Goal: Task Accomplishment & Management: Complete application form

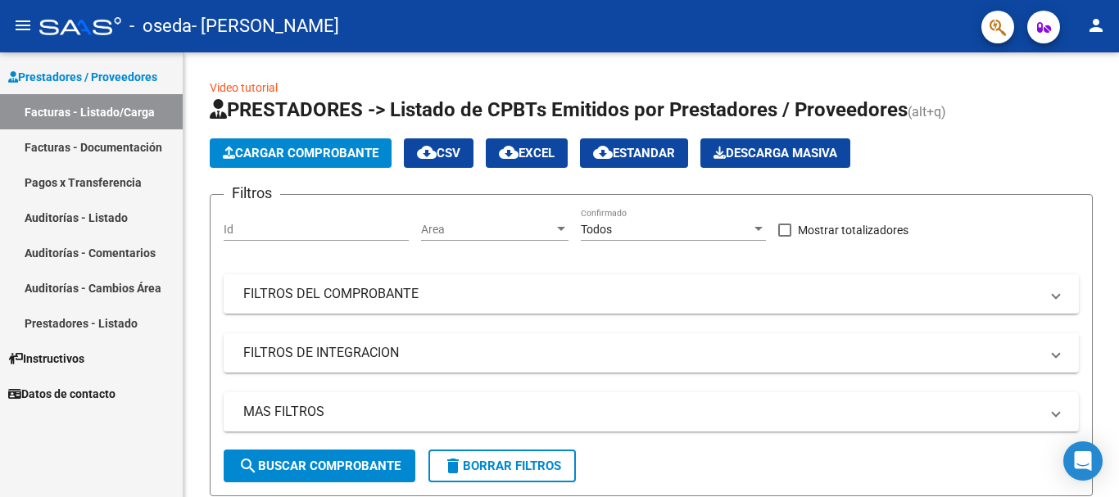
click at [108, 214] on link "Auditorías - Listado" at bounding box center [91, 217] width 183 height 35
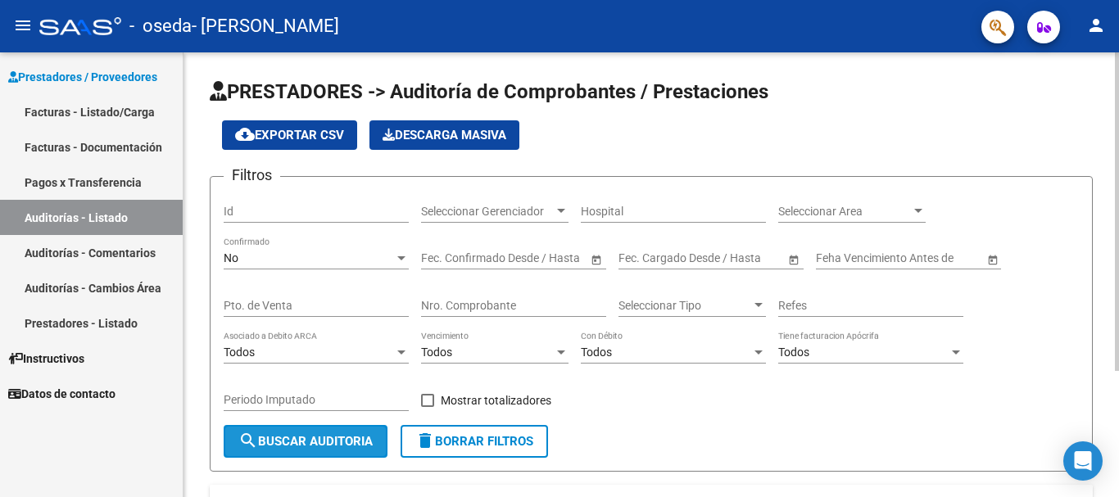
click at [306, 447] on span "search Buscar Auditoria" at bounding box center [305, 441] width 134 height 15
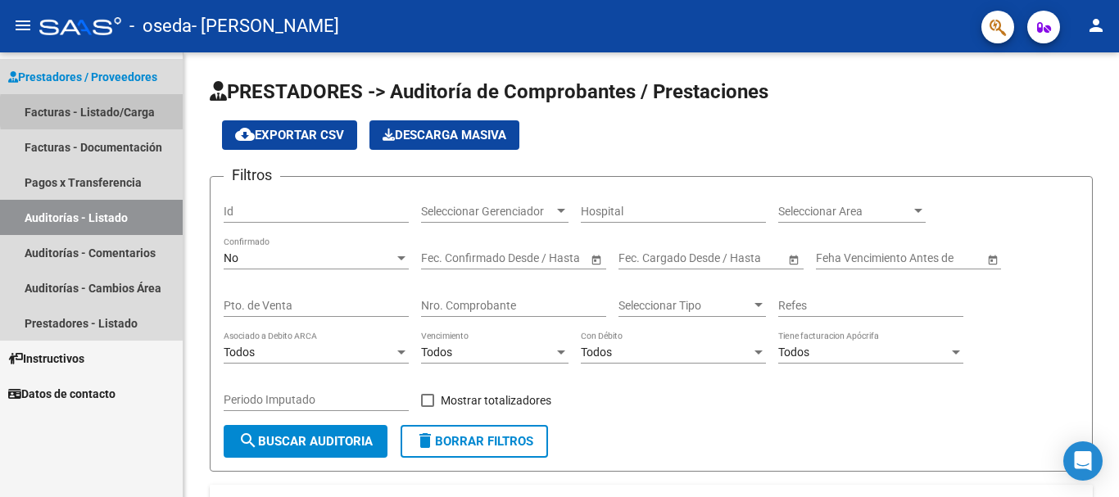
click at [134, 111] on link "Facturas - Listado/Carga" at bounding box center [91, 111] width 183 height 35
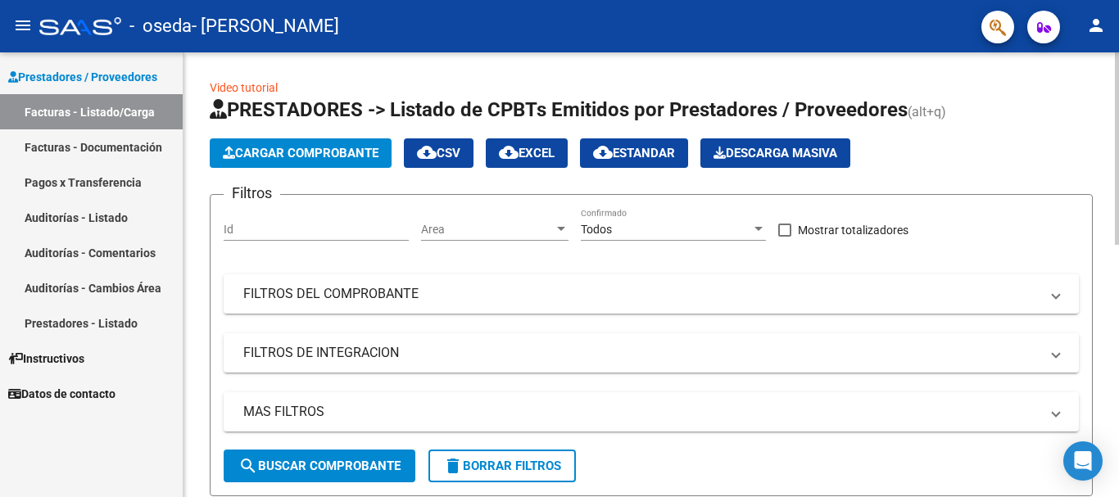
click at [290, 470] on span "search Buscar Comprobante" at bounding box center [319, 466] width 162 height 15
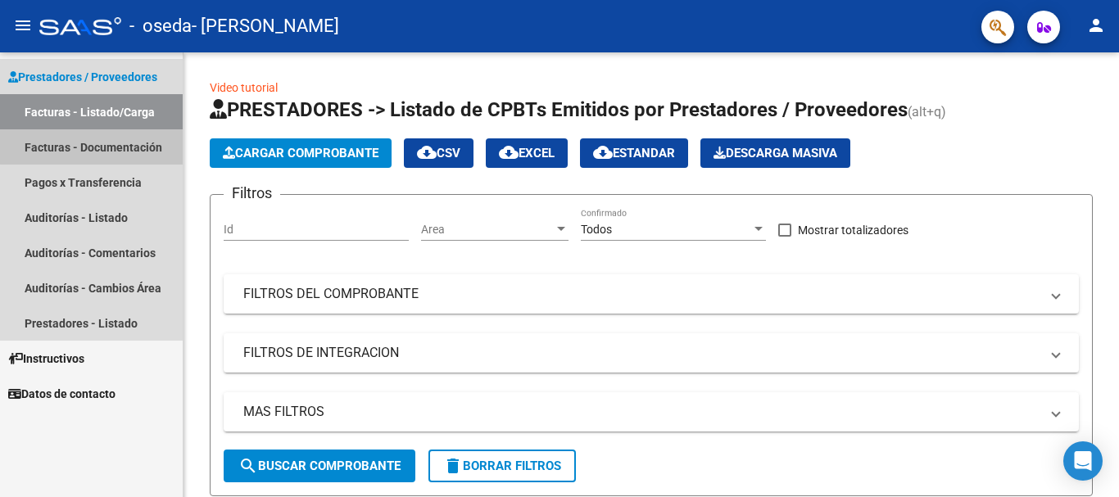
click at [107, 146] on link "Facturas - Documentación" at bounding box center [91, 146] width 183 height 35
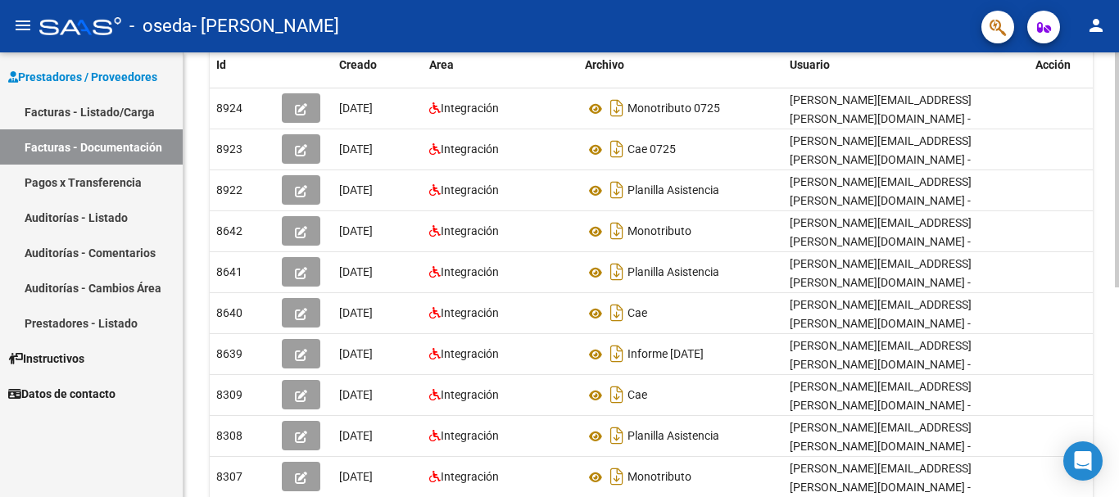
scroll to position [292, 0]
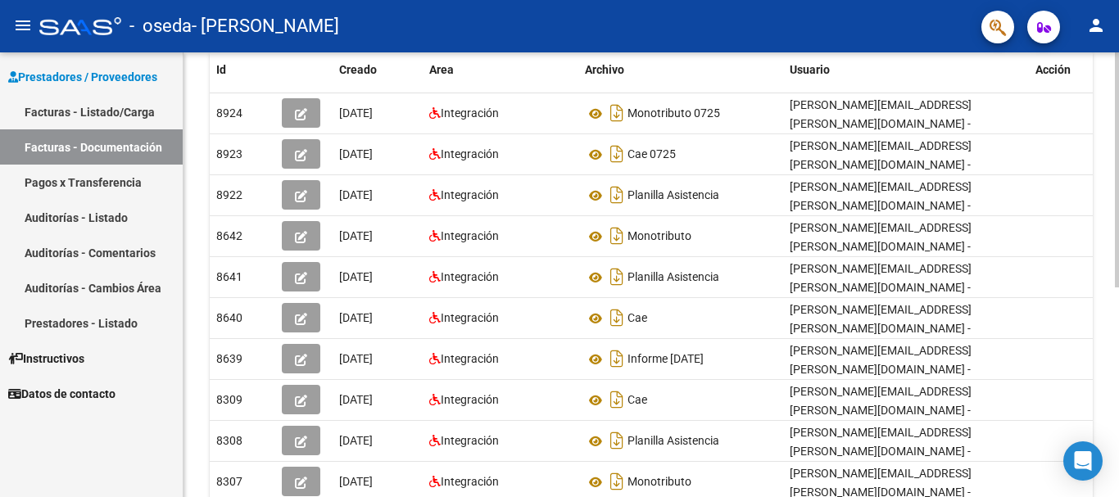
click at [1117, 425] on div at bounding box center [1117, 274] width 4 height 445
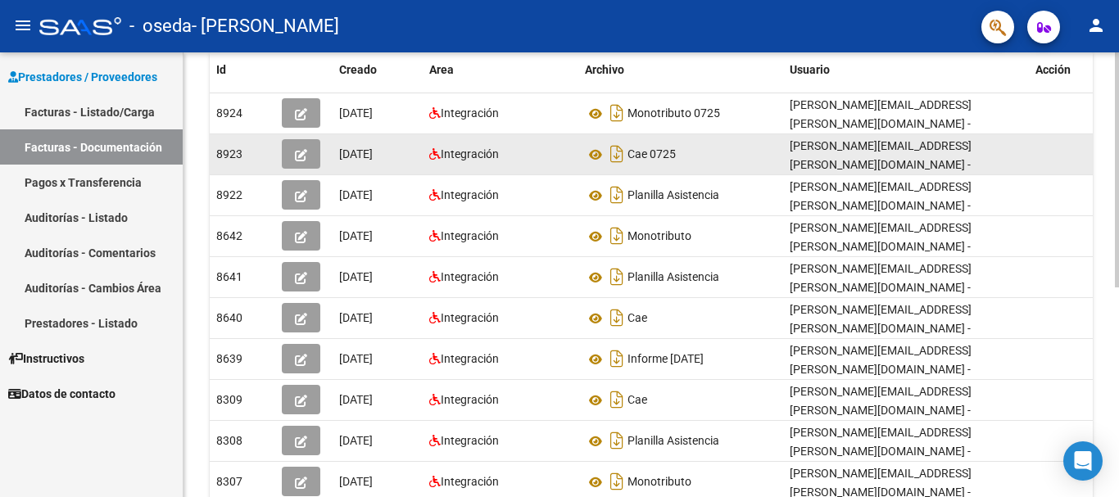
click at [304, 155] on icon "button" at bounding box center [301, 155] width 12 height 12
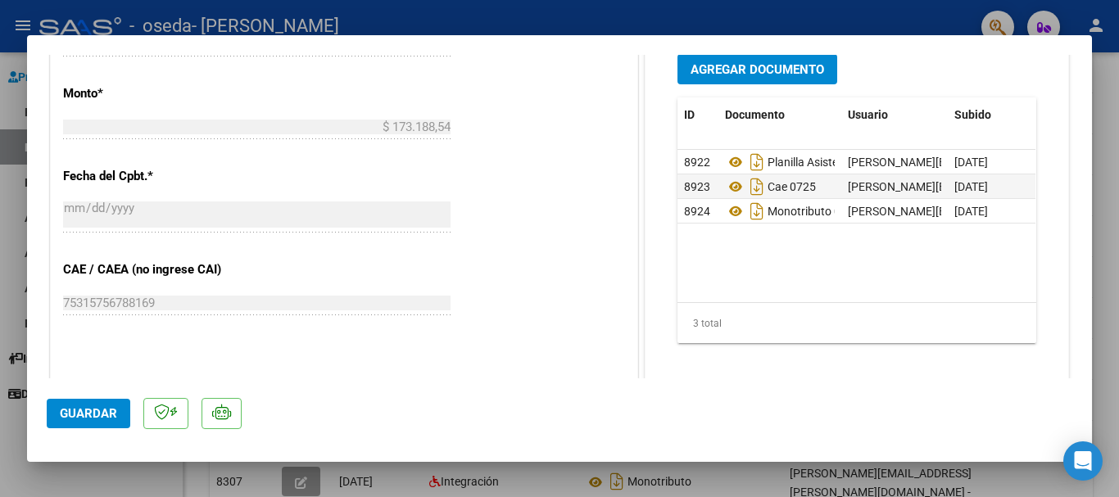
scroll to position [821, 0]
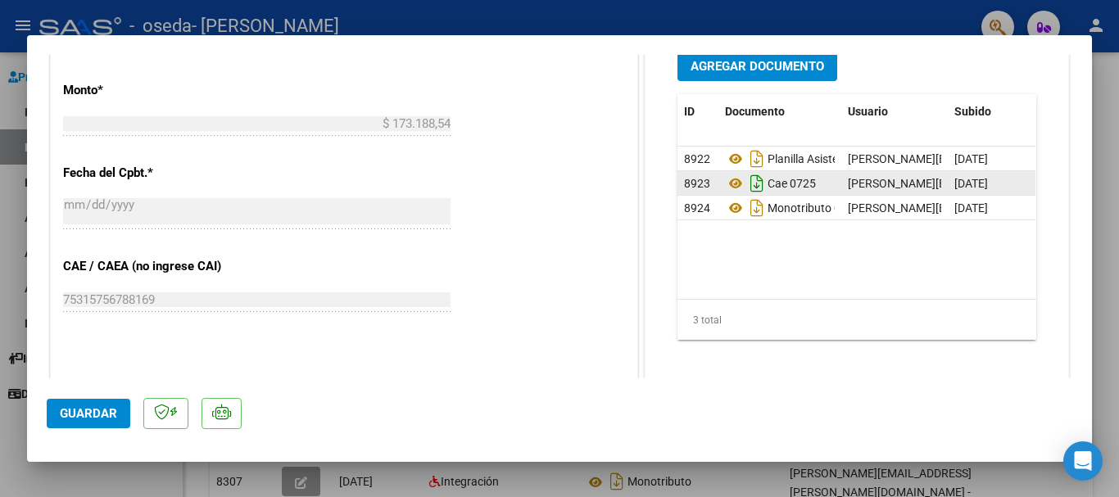
click at [758, 197] on icon "Descargar documento" at bounding box center [756, 183] width 21 height 26
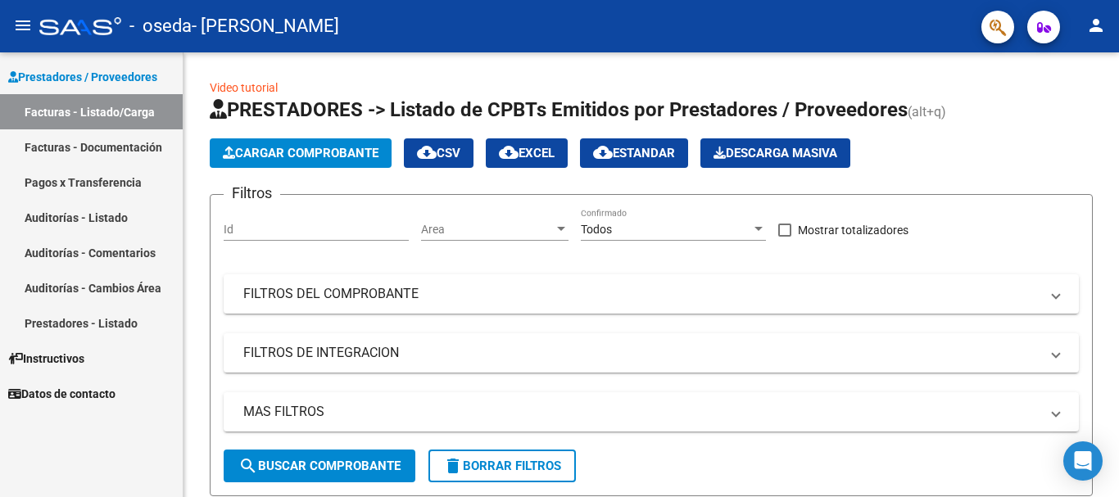
click at [117, 140] on link "Facturas - Documentación" at bounding box center [91, 146] width 183 height 35
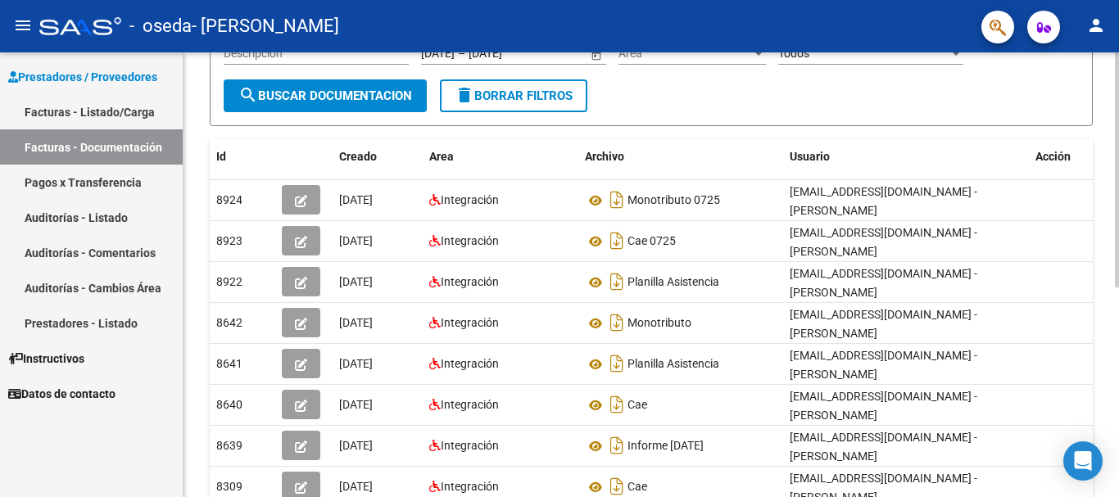
scroll to position [194, 0]
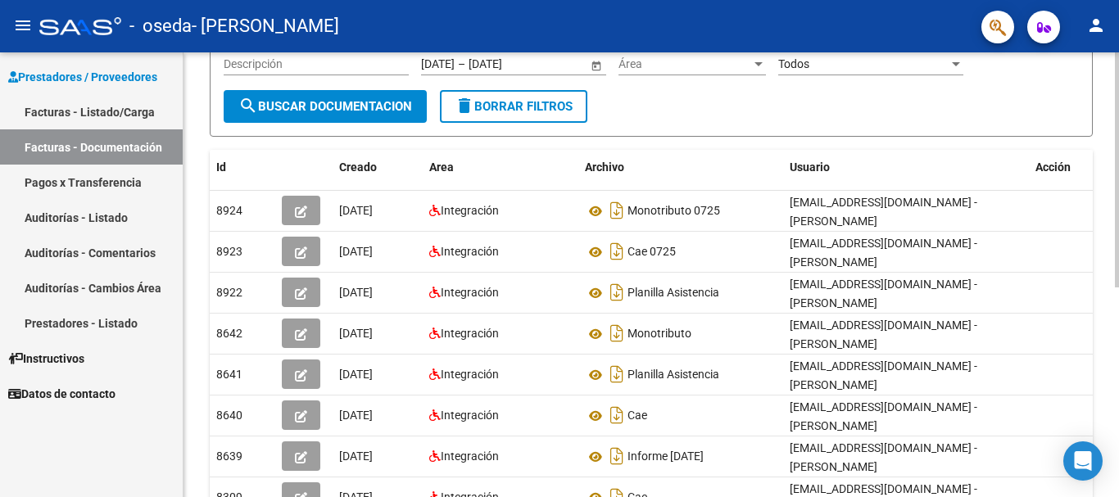
click at [1106, 335] on div "PRESTADORES -> Comprobantes - Documentación Respaldatoria cloud_download Export…" at bounding box center [653, 278] width 940 height 841
click at [117, 109] on link "Facturas - Listado/Carga" at bounding box center [91, 111] width 183 height 35
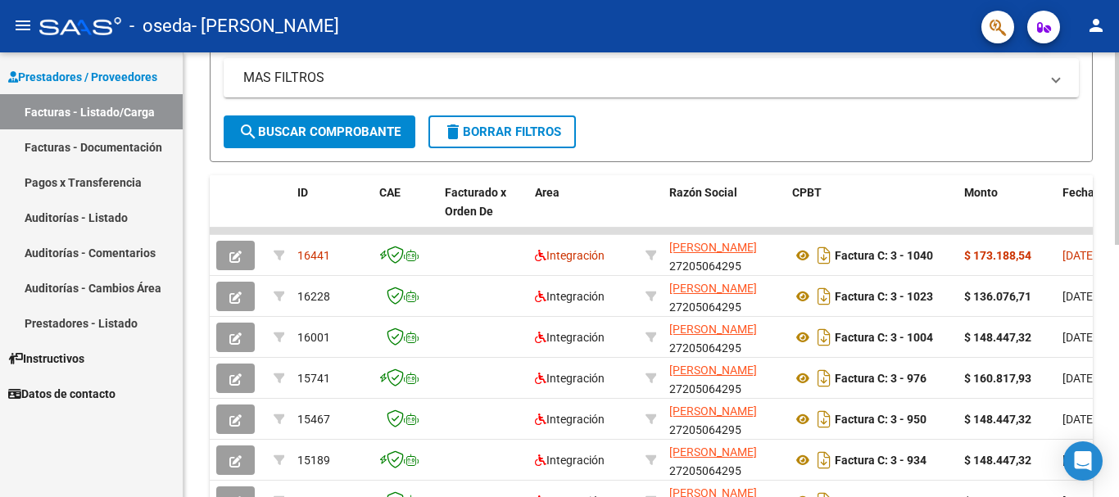
scroll to position [340, 0]
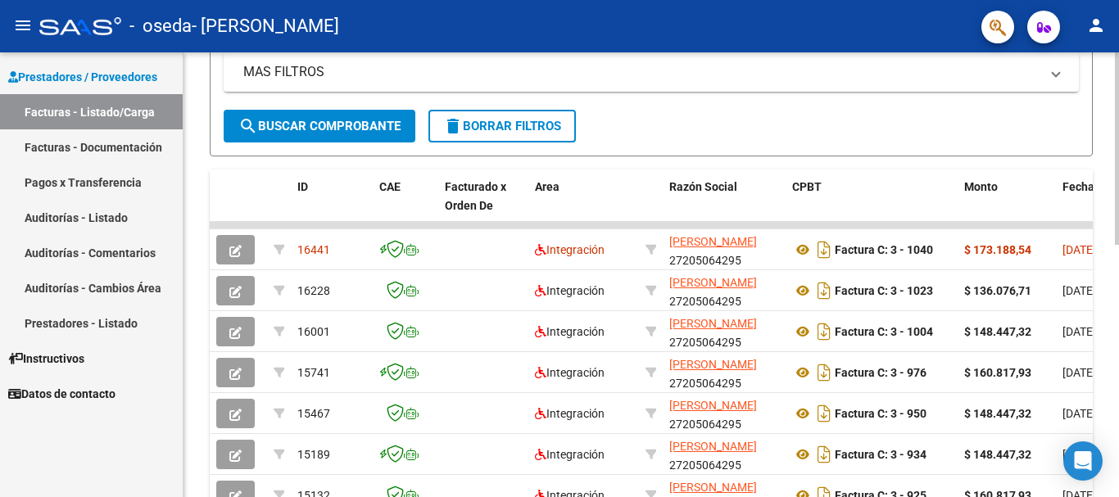
click at [1118, 381] on div at bounding box center [1117, 274] width 4 height 445
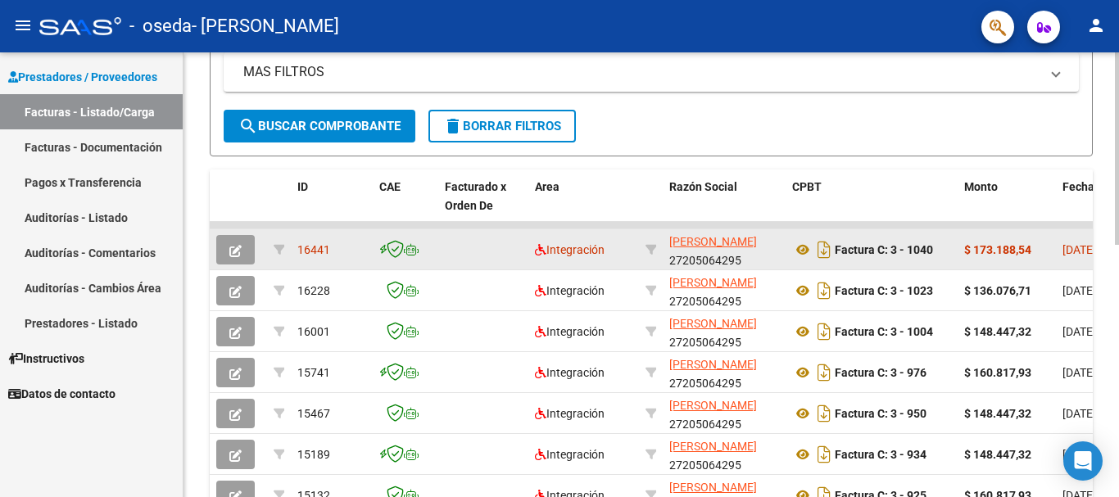
click at [237, 250] on icon "button" at bounding box center [235, 251] width 12 height 12
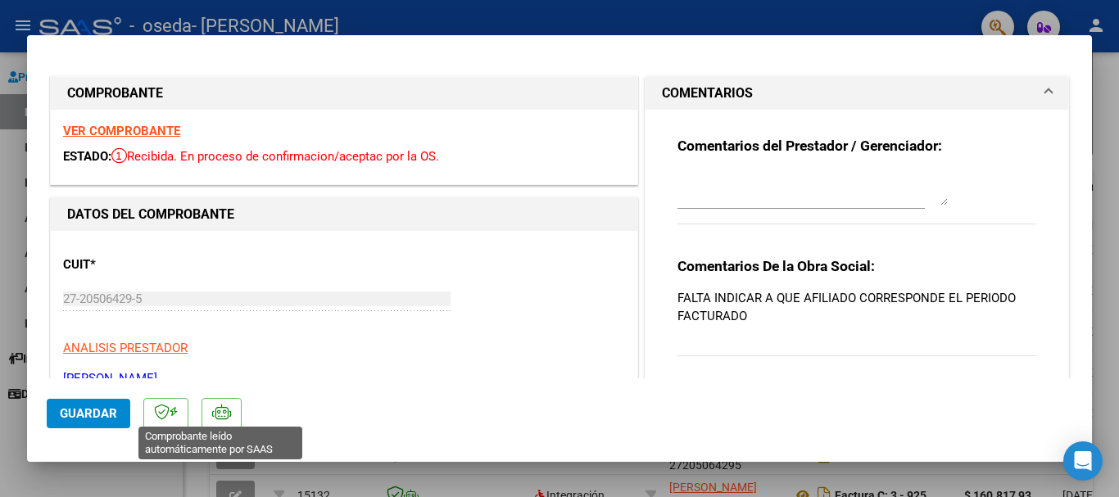
click at [222, 419] on icon at bounding box center [221, 412] width 19 height 16
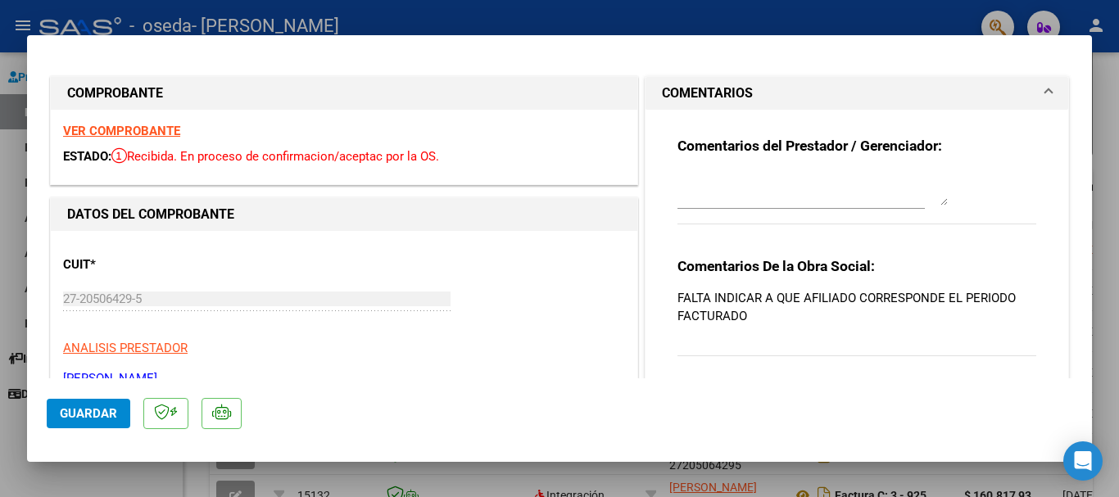
click at [222, 419] on icon at bounding box center [221, 412] width 19 height 16
click at [94, 412] on span "Guardar" at bounding box center [88, 413] width 57 height 15
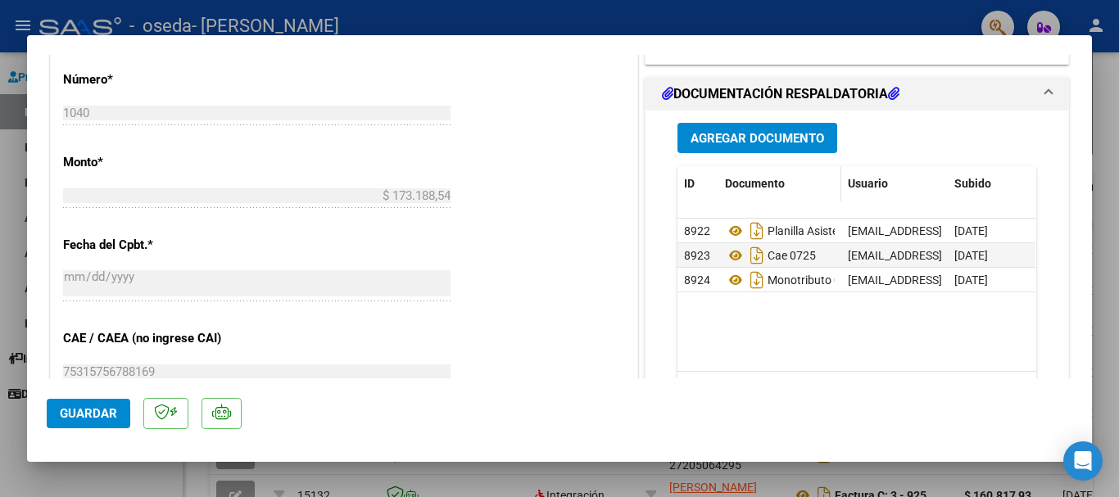
scroll to position [749, 0]
click at [784, 136] on span "Agregar Documento" at bounding box center [758, 138] width 134 height 15
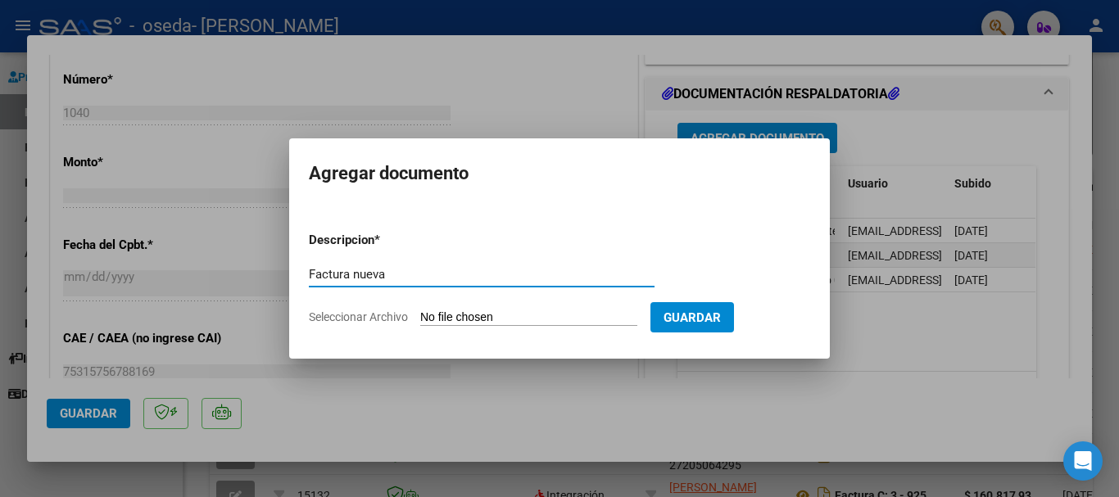
type input "Factura nueva"
click at [468, 313] on input "Seleccionar Archivo" at bounding box center [528, 318] width 217 height 16
type input "C:\fakepath\27205064295_011_00003_00001047.pdf"
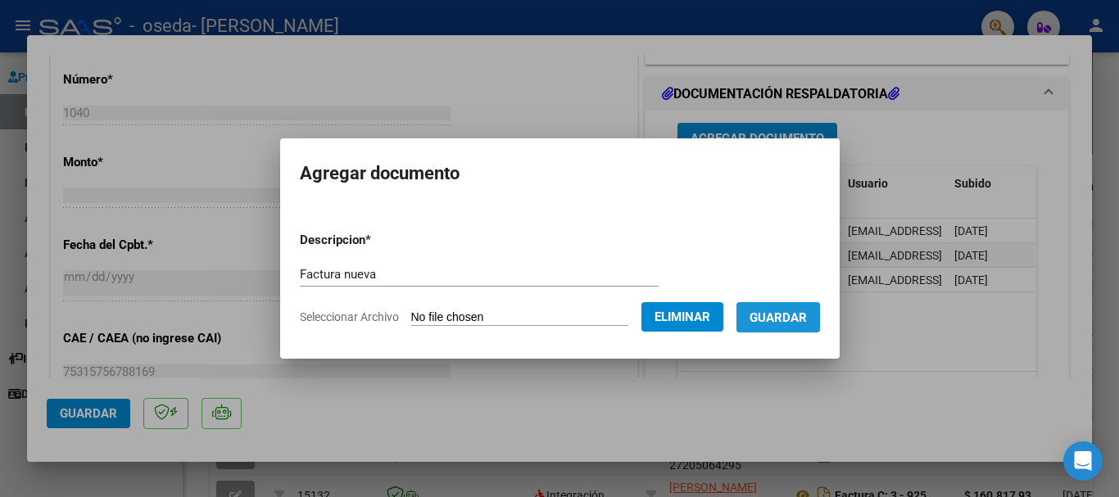
click at [804, 320] on span "Guardar" at bounding box center [777, 317] width 57 height 15
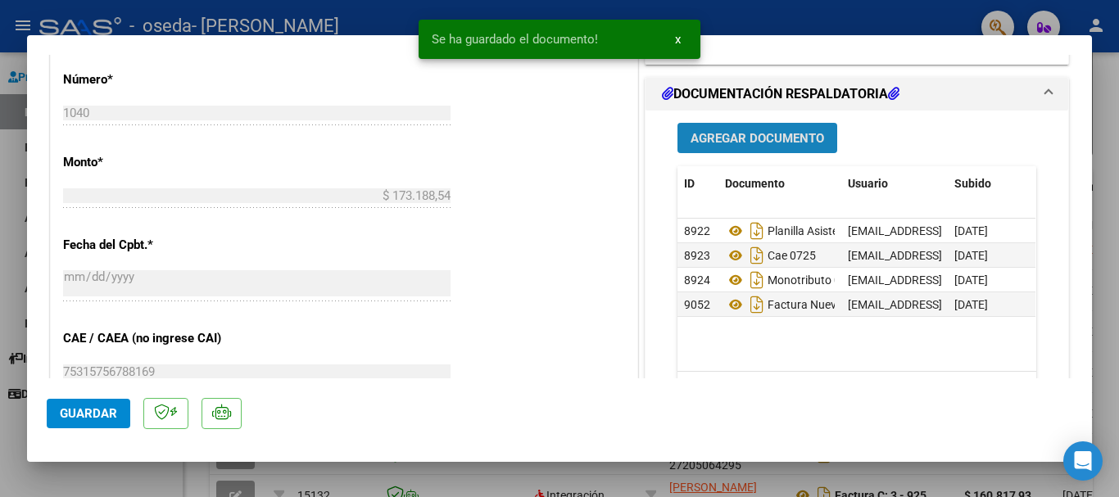
click at [768, 137] on span "Agregar Documento" at bounding box center [758, 138] width 134 height 15
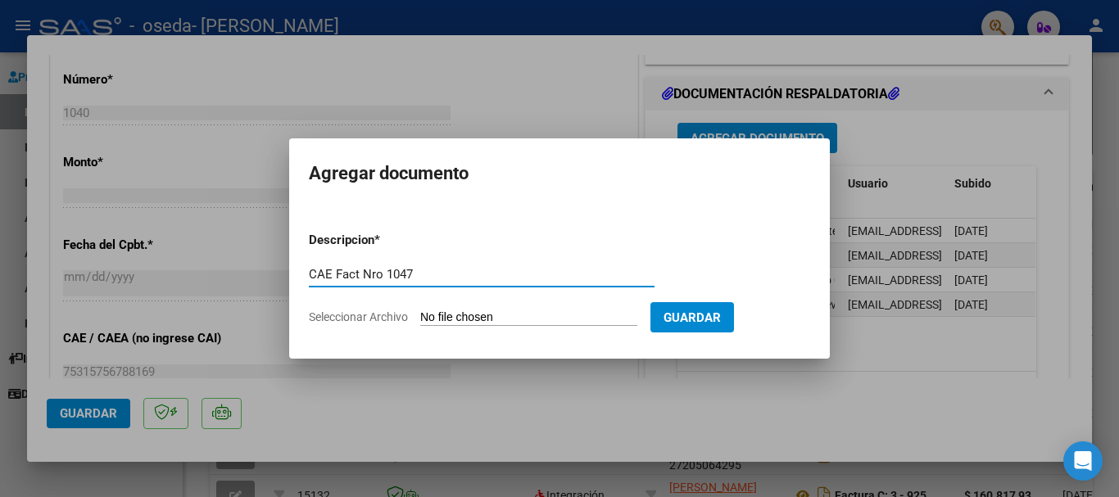
type input "CAE Fact Nro 1047"
click at [475, 318] on input "Seleccionar Archivo" at bounding box center [528, 318] width 217 height 16
type input "C:\fakepath\Adobe Scan 10 ago 2025.pdf"
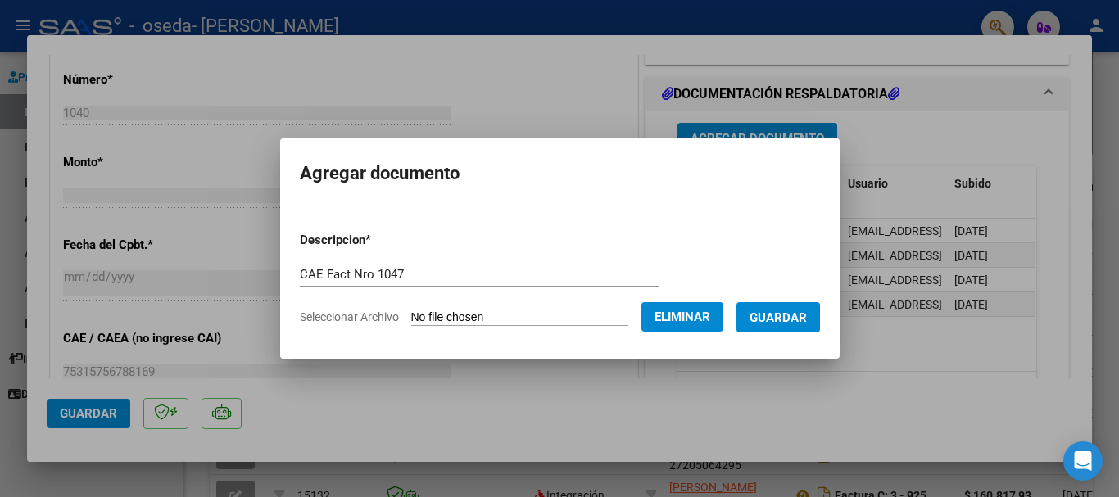
click at [784, 316] on span "Guardar" at bounding box center [777, 317] width 57 height 15
